Goal: Browse casually: Explore the website without a specific task or goal

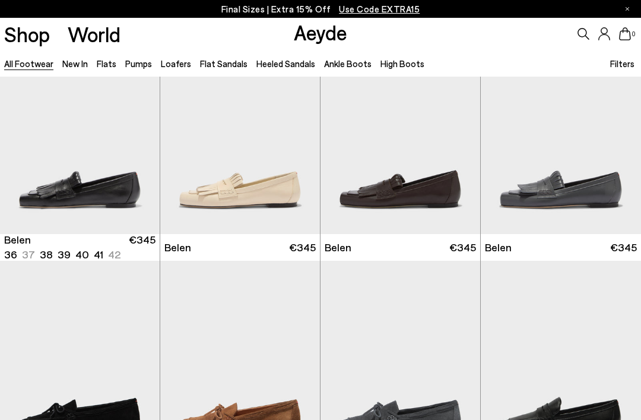
scroll to position [45, 0]
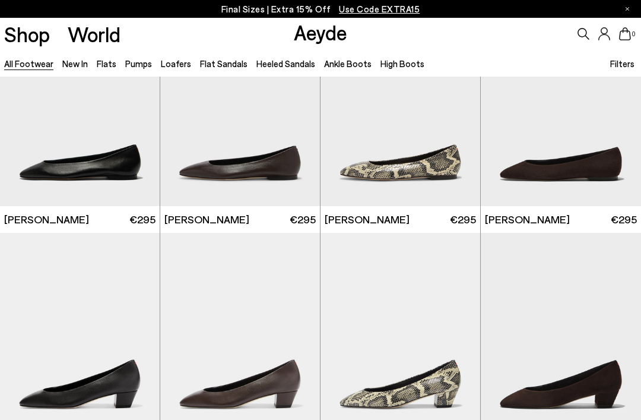
scroll to position [1439, 0]
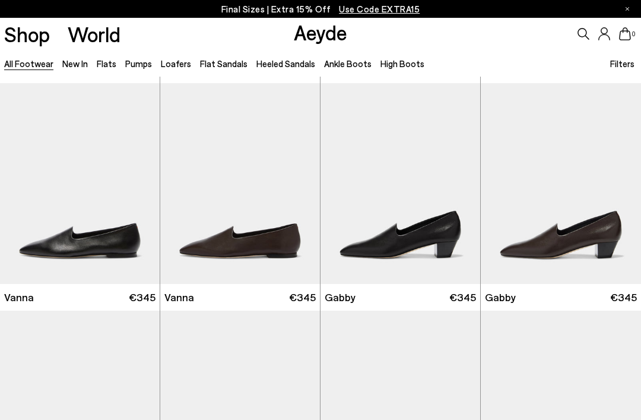
scroll to position [1853, 0]
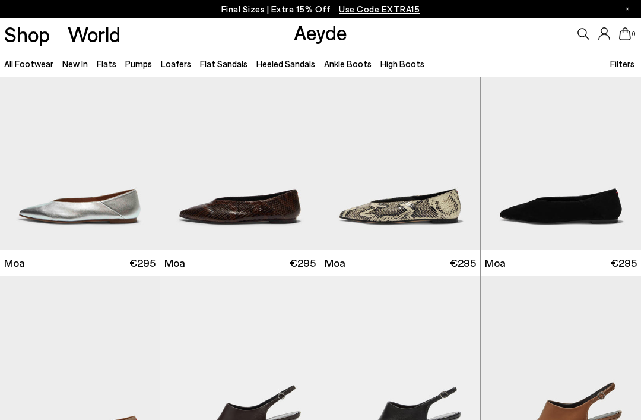
scroll to position [3921, 0]
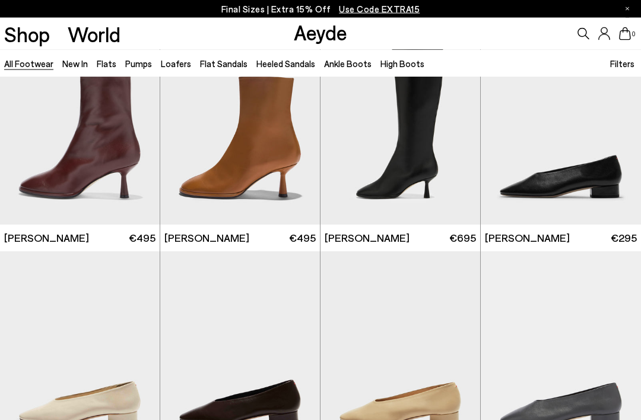
scroll to position [4631, 0]
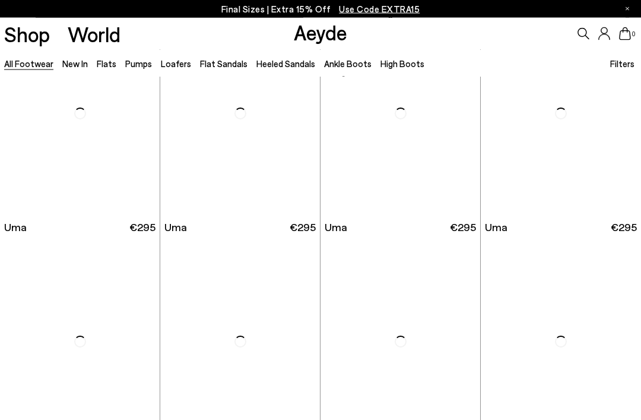
scroll to position [6892, 0]
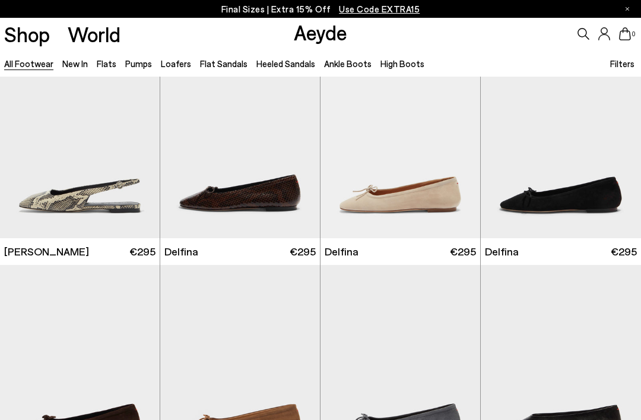
scroll to position [8033, 0]
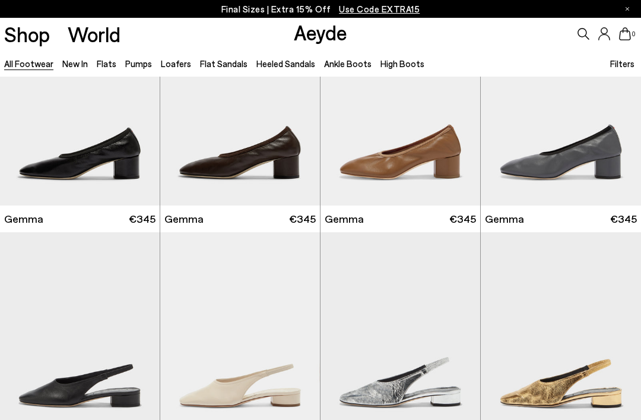
scroll to position [8962, 0]
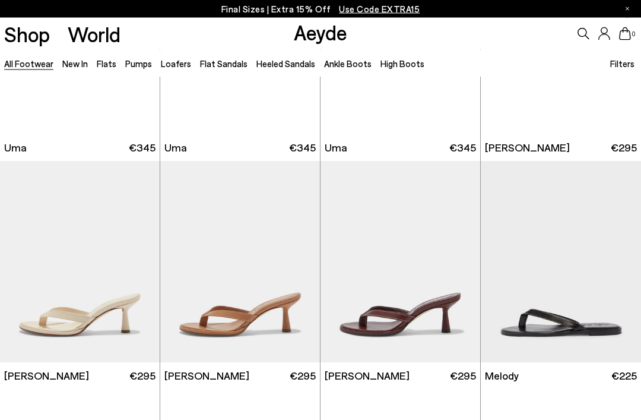
scroll to position [10789, 0]
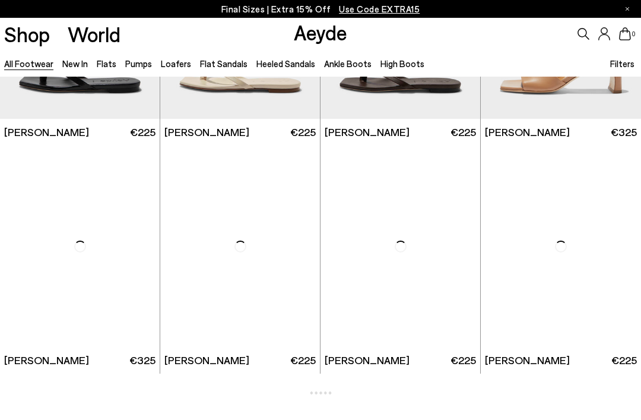
scroll to position [12242, 0]
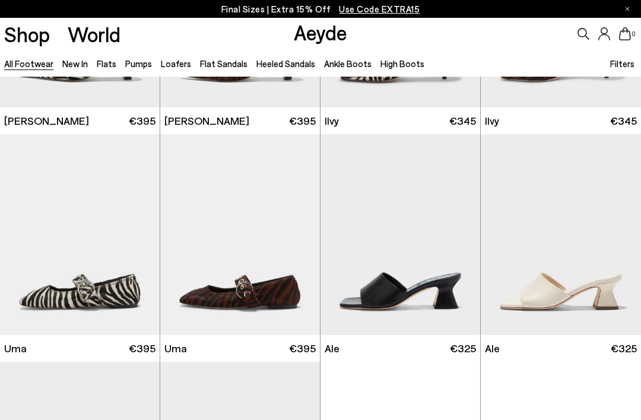
scroll to position [13390, 0]
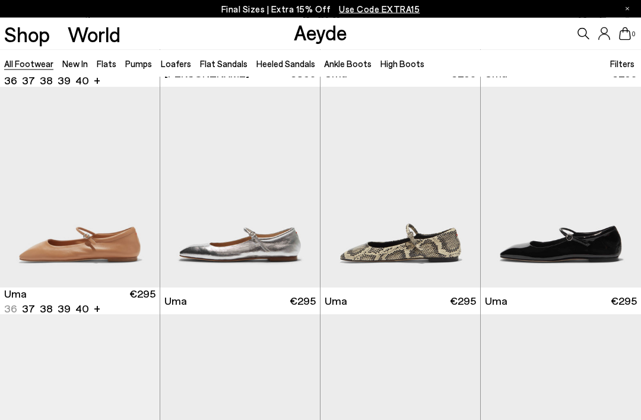
scroll to position [6811, 0]
